Goal: Information Seeking & Learning: Learn about a topic

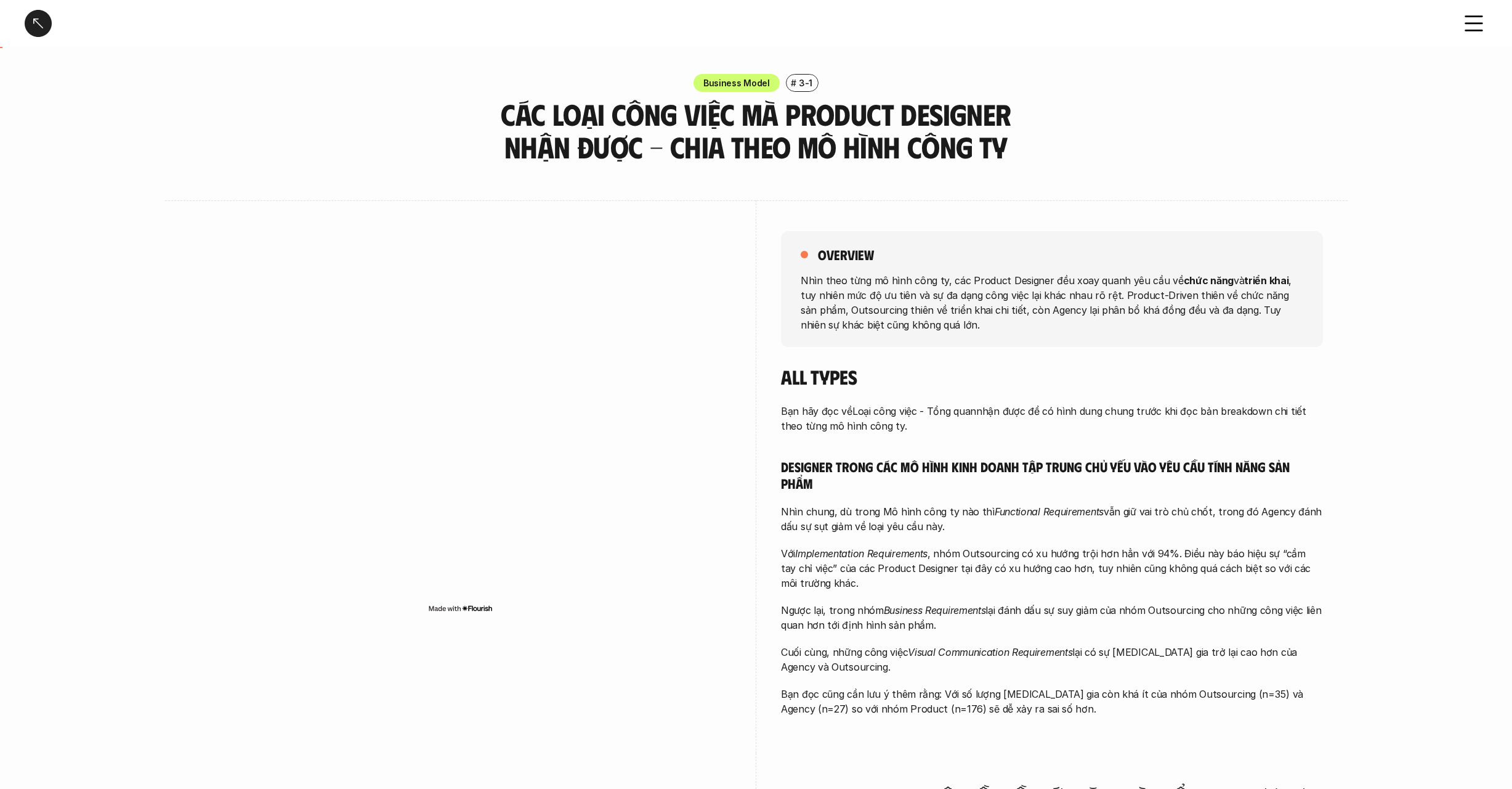
click at [1479, 17] on icon at bounding box center [1473, 23] width 27 height 27
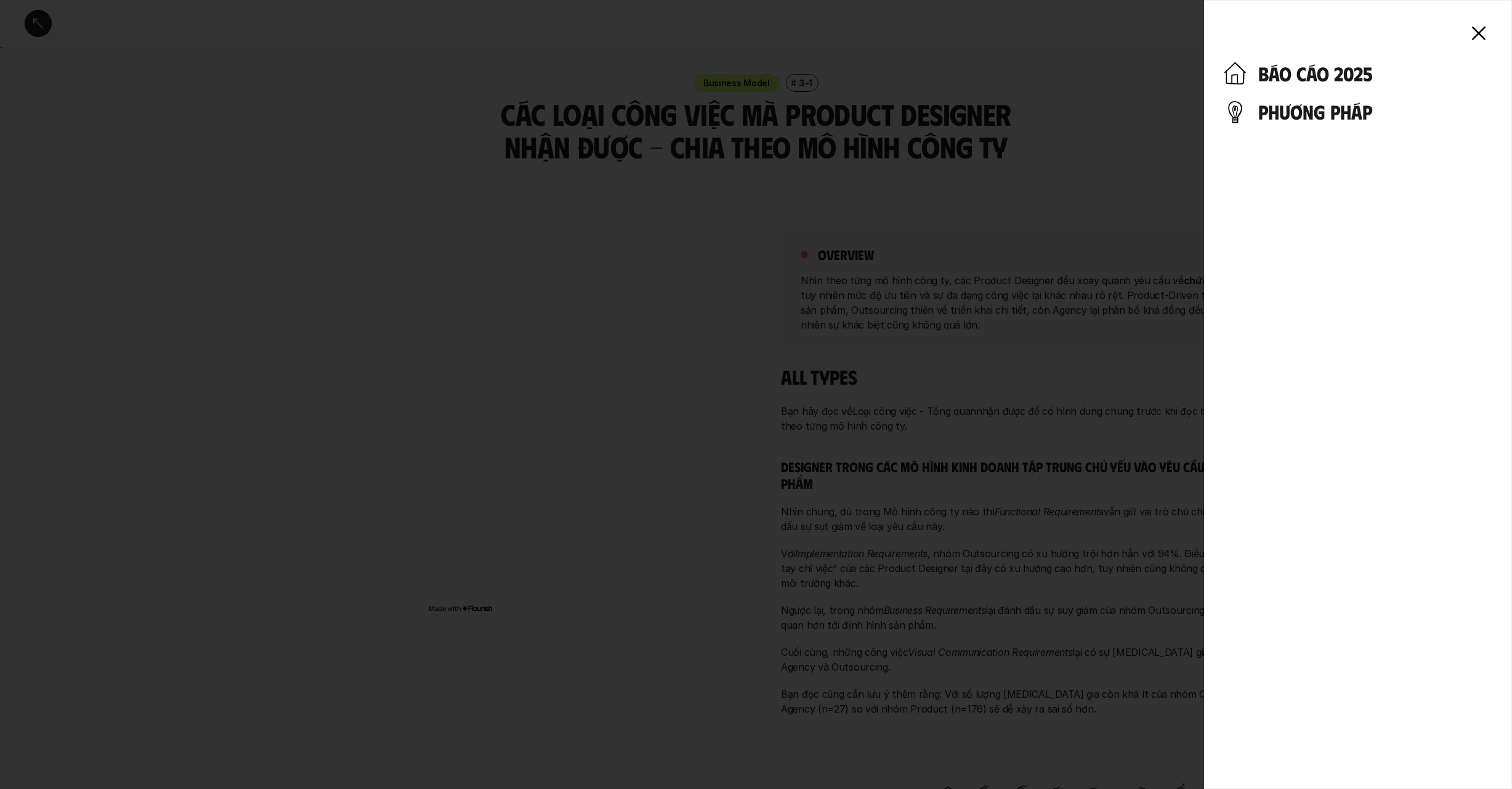
click at [1326, 111] on h4 "phương pháp" at bounding box center [1375, 111] width 234 height 23
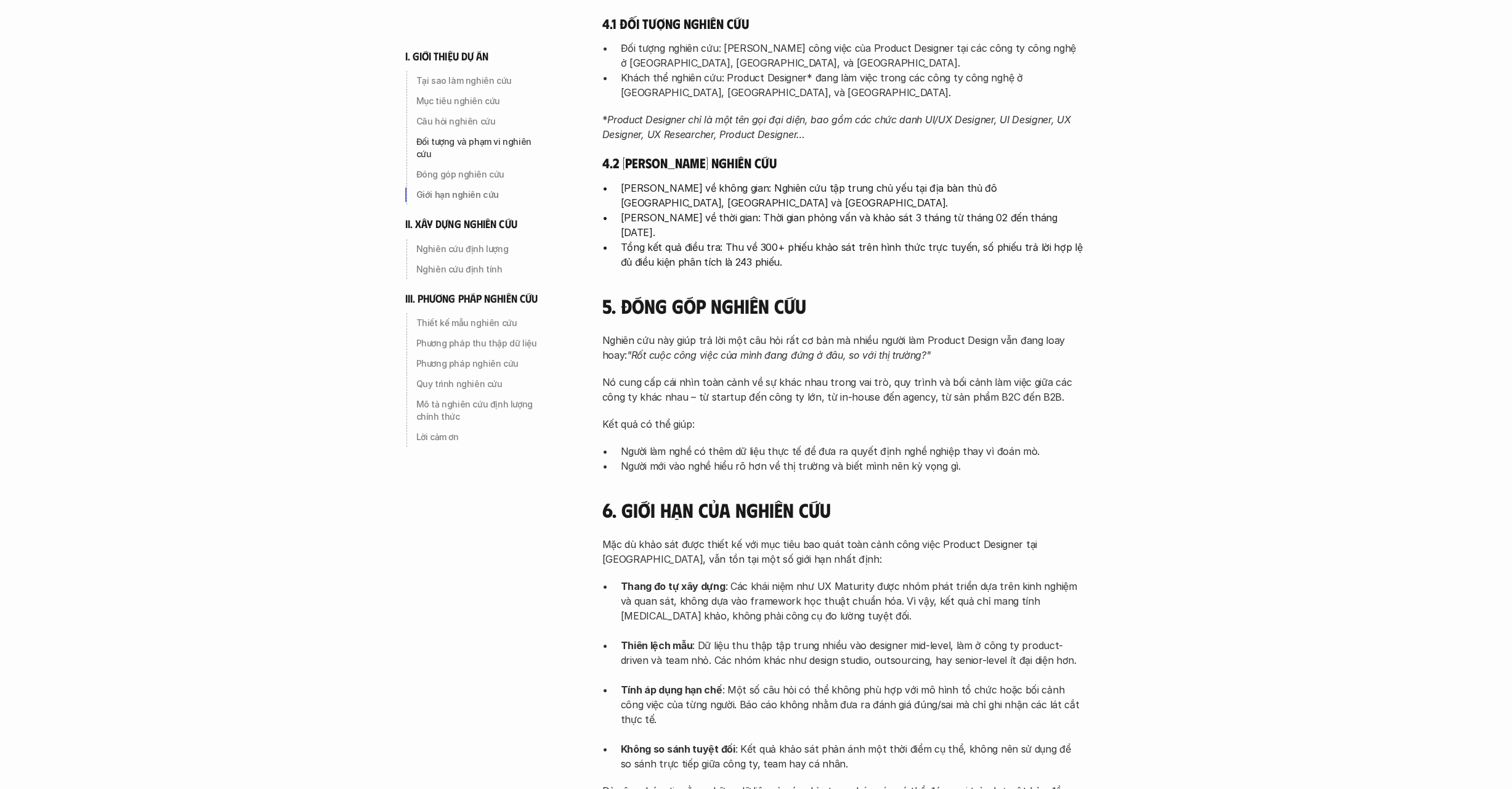
scroll to position [932, 0]
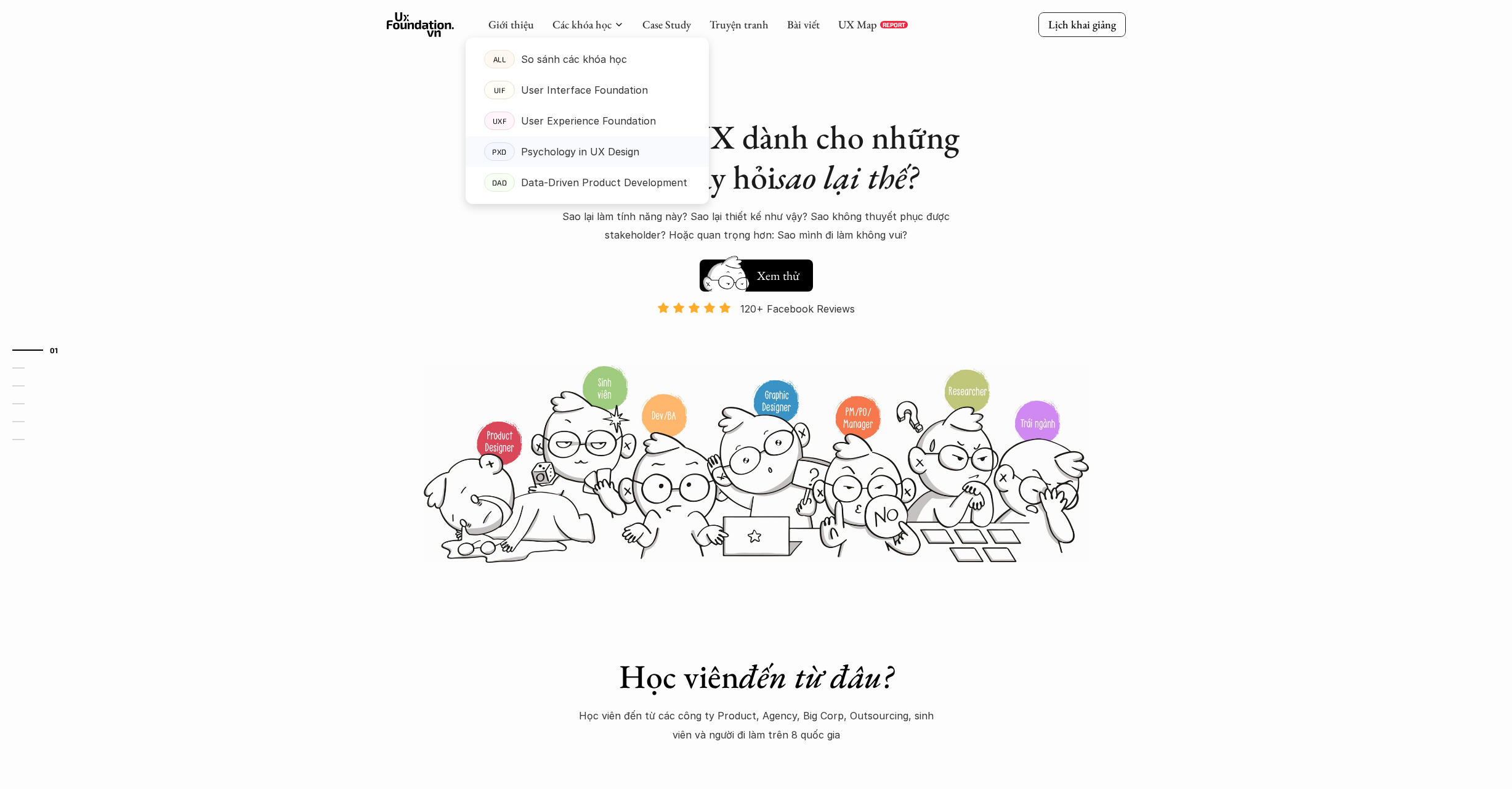
click at [573, 152] on p "Psychology in UX Design" at bounding box center [580, 152] width 118 height 19
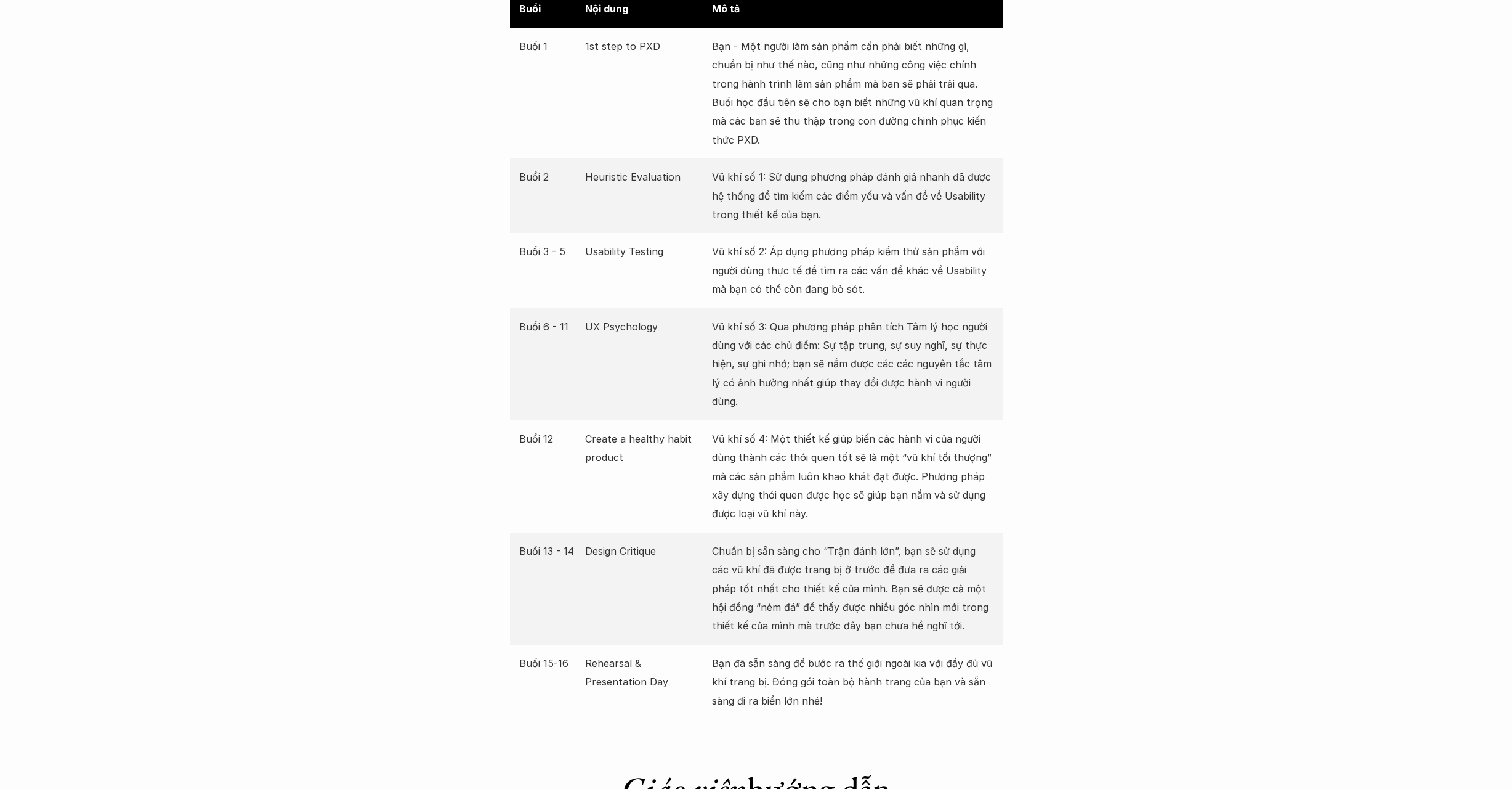
scroll to position [2496, 0]
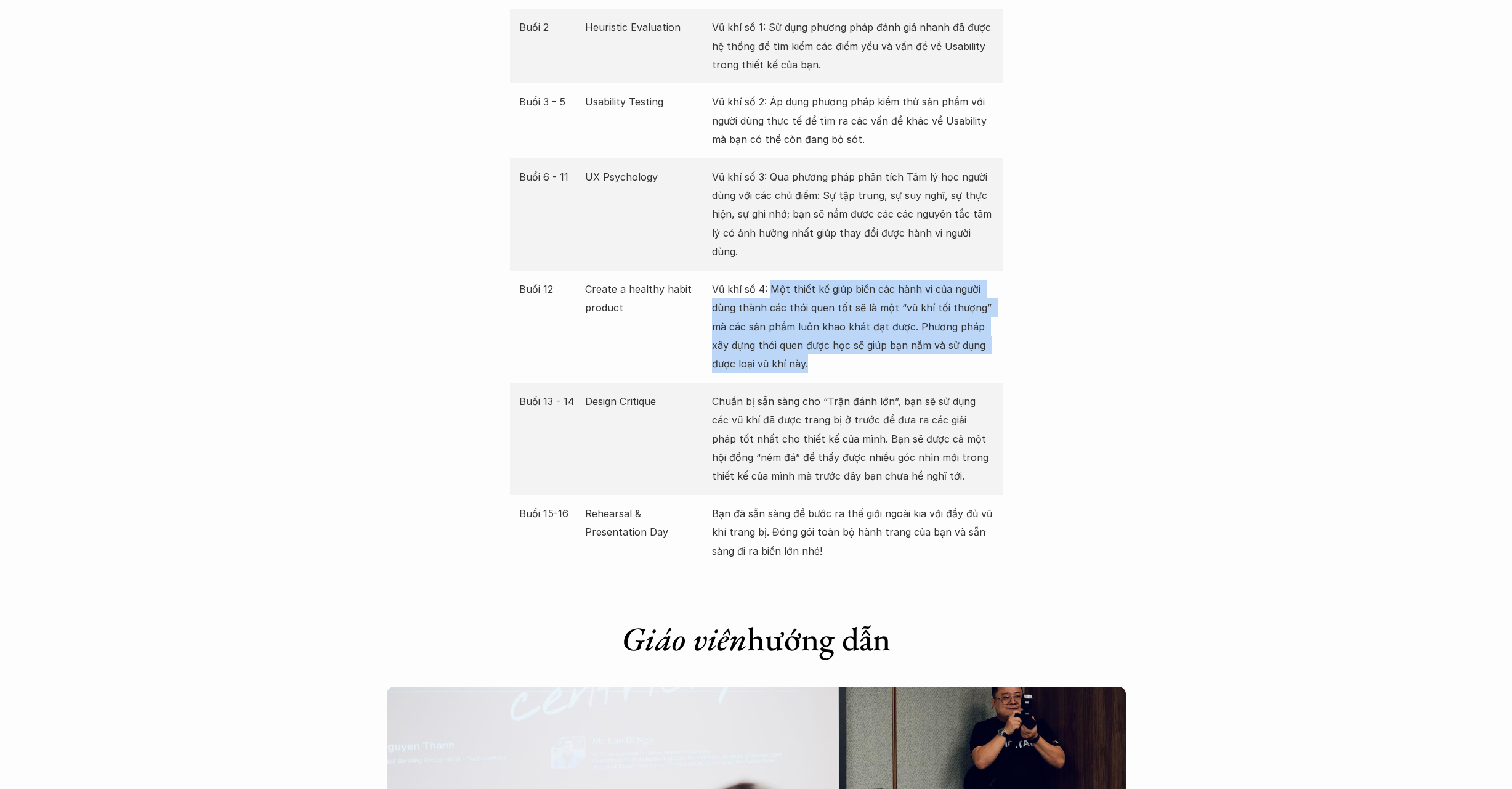
drag, startPoint x: 769, startPoint y: 258, endPoint x: 815, endPoint y: 324, distance: 80.4
click at [815, 324] on p "Vũ khí số 4: Một thiết kế giúp biến các hành vi của người dùng thành các thói q…" at bounding box center [853, 326] width 282 height 94
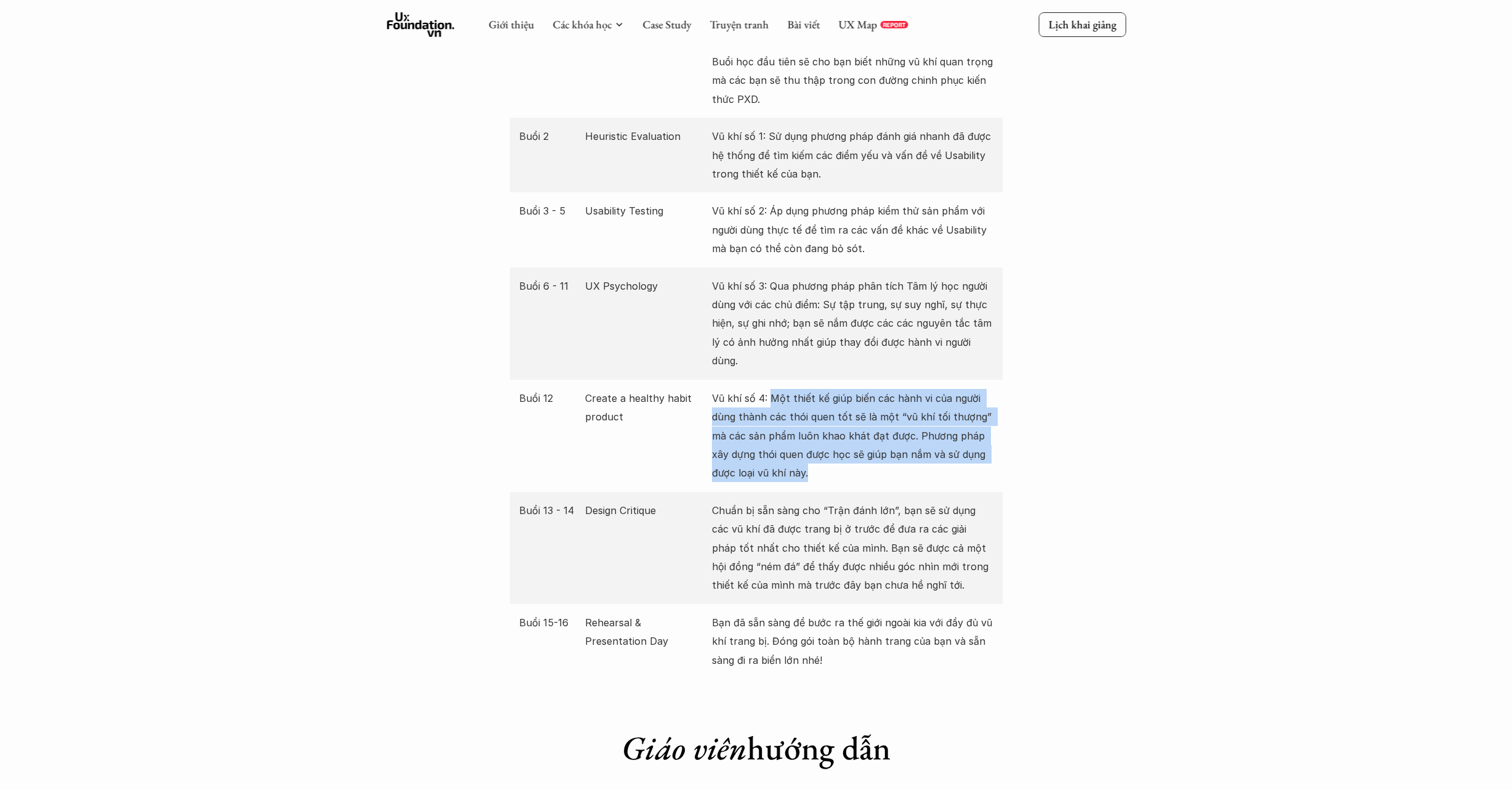
scroll to position [2343, 0]
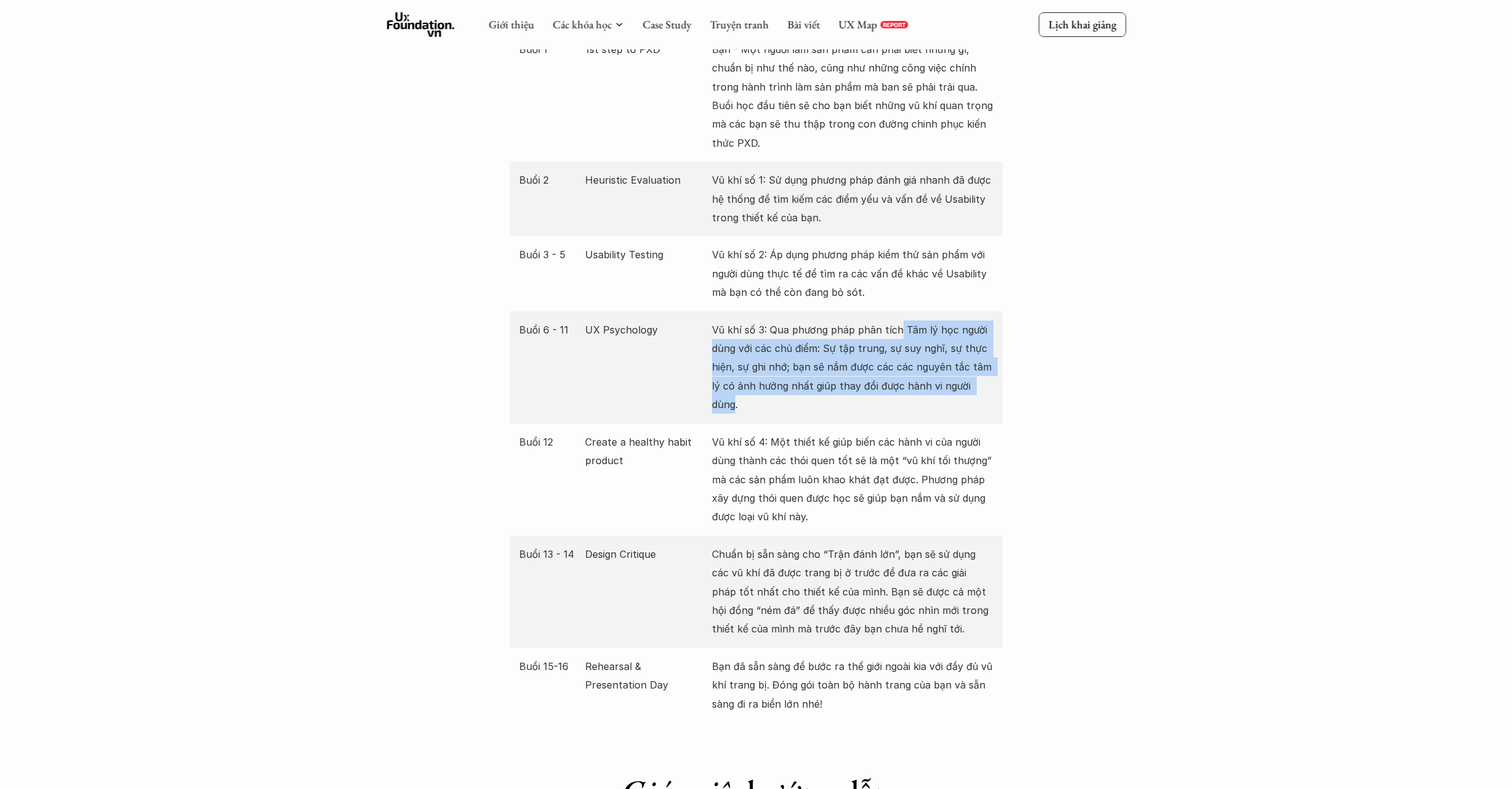
drag, startPoint x: 896, startPoint y: 314, endPoint x: 988, endPoint y: 376, distance: 110.9
click at [988, 376] on p "Vũ khí số 3: Qua phương pháp phân tích Tâm lý học người dùng với các chủ điểm: …" at bounding box center [853, 367] width 282 height 94
